Goal: Entertainment & Leisure: Browse casually

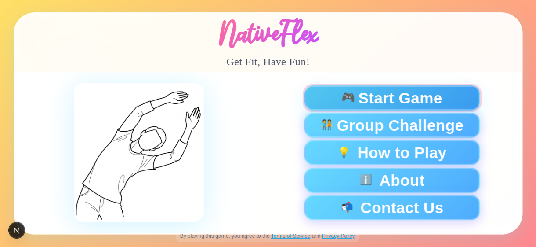
click at [384, 102] on span "Start Game" at bounding box center [400, 97] width 84 height 15
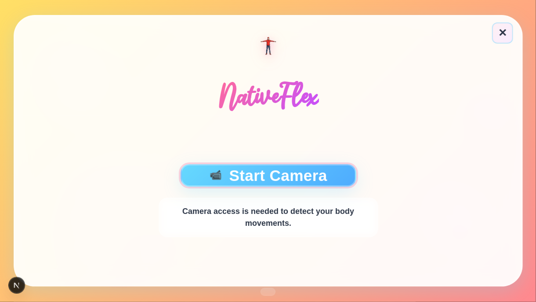
click at [271, 174] on button "📹 Start Camera" at bounding box center [268, 175] width 176 height 22
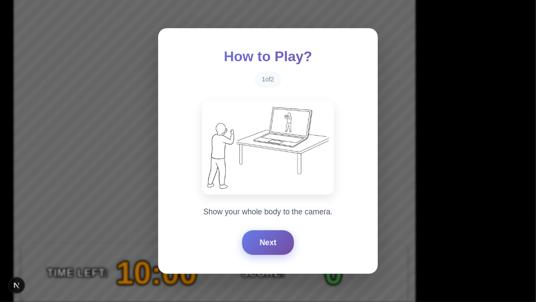
drag, startPoint x: 254, startPoint y: 244, endPoint x: 244, endPoint y: 243, distance: 10.2
click at [253, 244] on button "Next" at bounding box center [268, 242] width 52 height 25
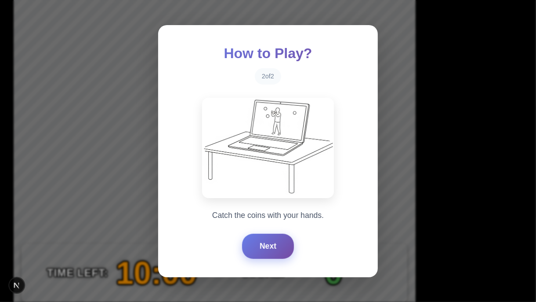
click at [250, 242] on button "Next" at bounding box center [268, 245] width 52 height 25
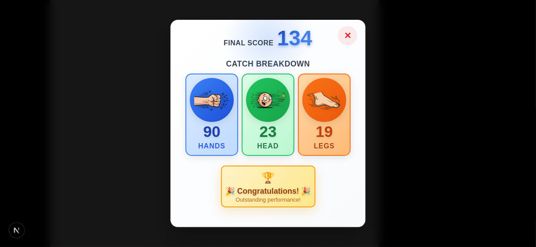
click at [342, 36] on button "✕" at bounding box center [347, 35] width 19 height 19
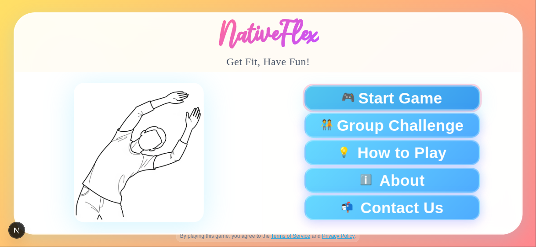
click at [410, 87] on button "🎮 Start Game" at bounding box center [392, 97] width 176 height 25
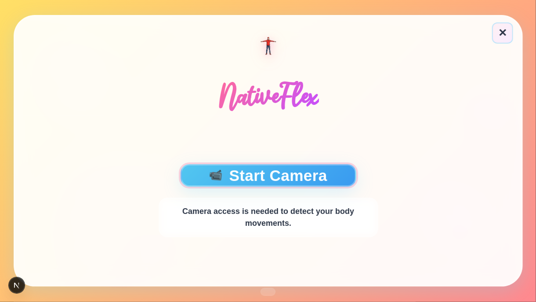
click at [314, 174] on button "📹 Start Camera" at bounding box center [268, 175] width 176 height 22
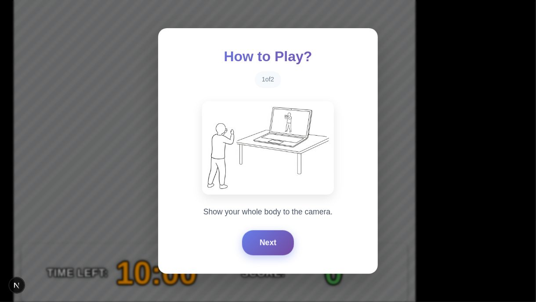
click at [272, 244] on button "Next" at bounding box center [268, 242] width 52 height 25
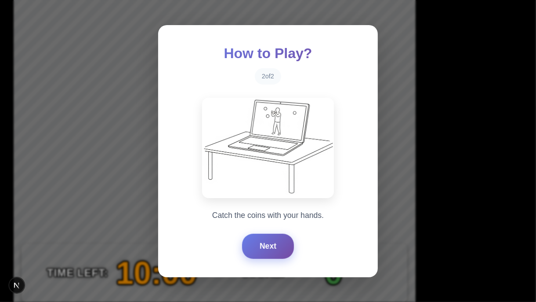
click at [272, 244] on button "Next" at bounding box center [268, 245] width 52 height 25
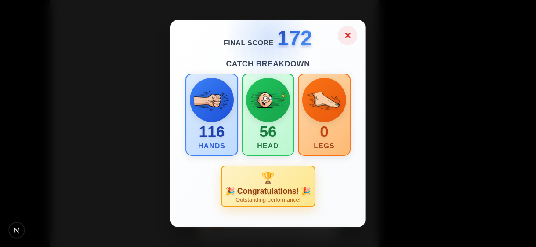
click at [339, 39] on button "✕" at bounding box center [347, 35] width 19 height 19
